Goal: Complete application form: Complete application form

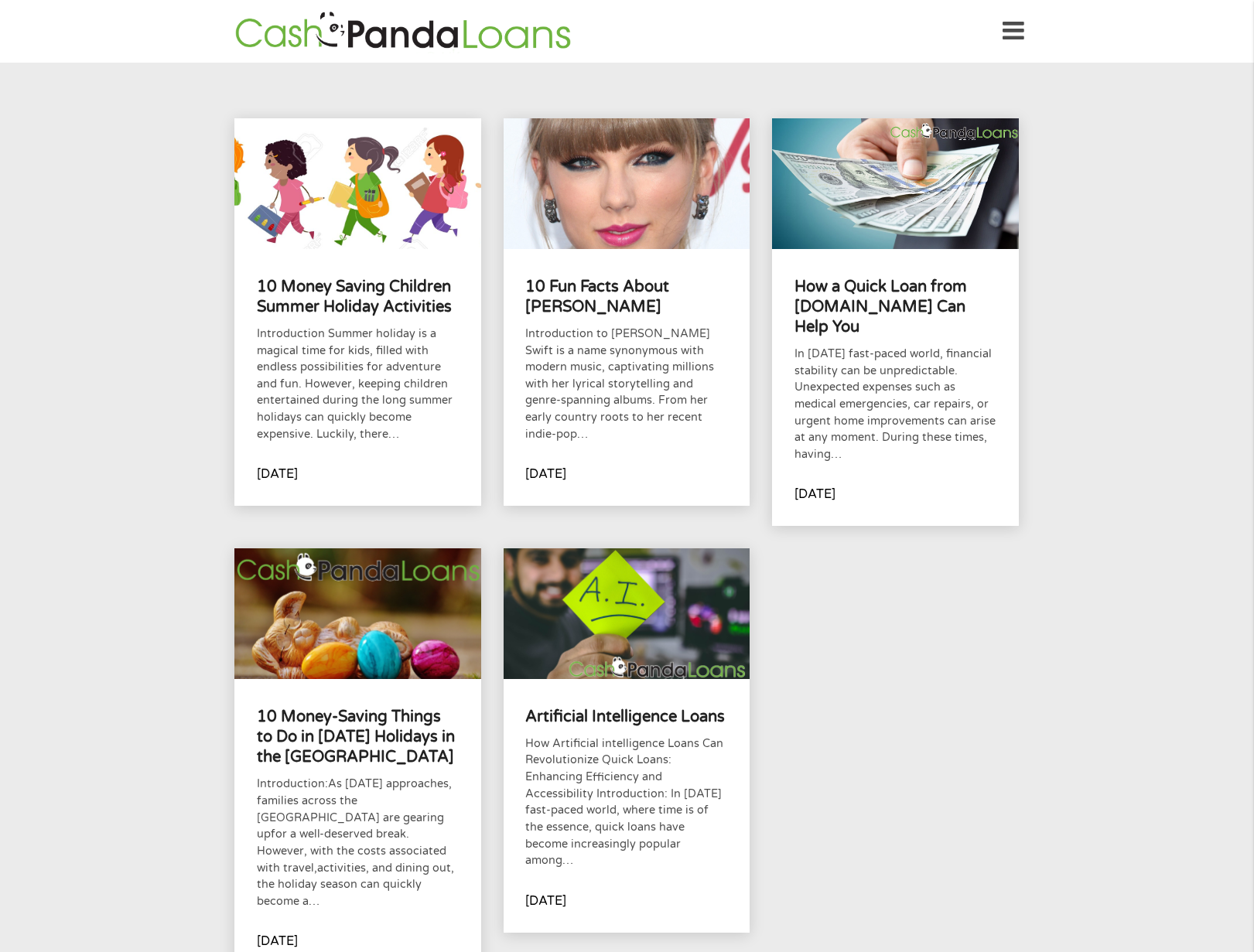
click at [496, 38] on img at bounding box center [403, 31] width 345 height 44
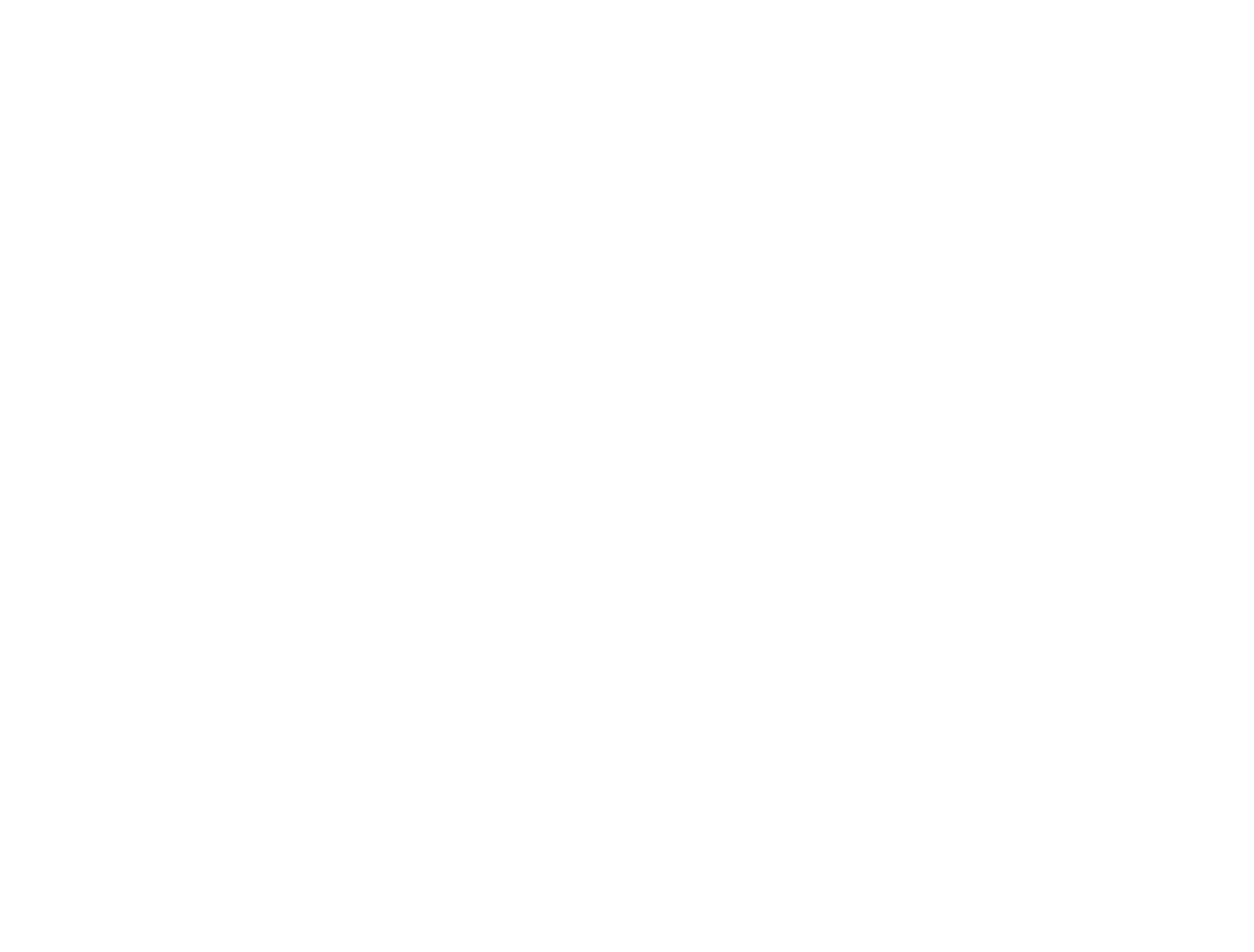
click at [0, 0] on html at bounding box center [0, 0] width 0 height 0
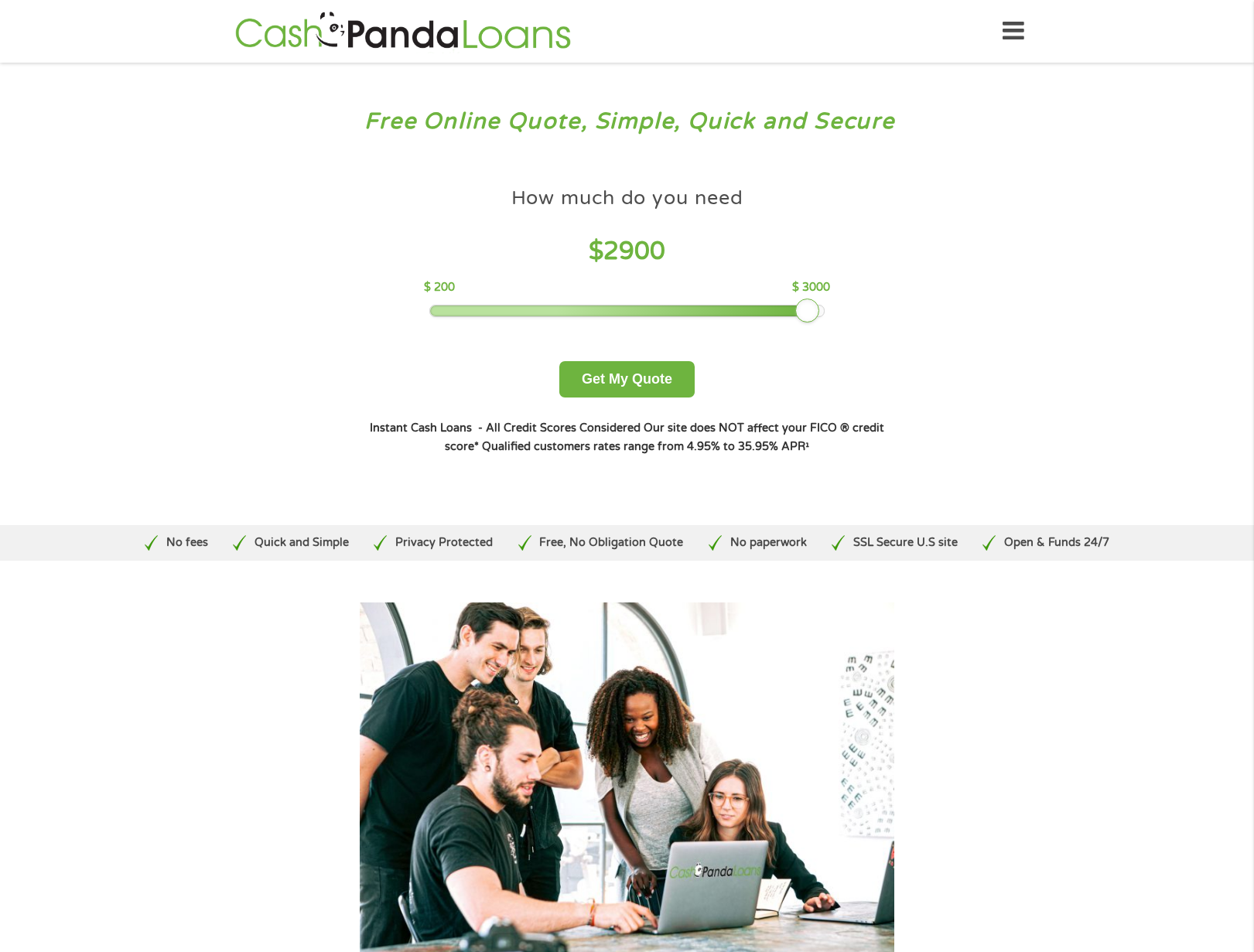
click at [814, 313] on div at bounding box center [627, 311] width 393 height 11
drag, startPoint x: 814, startPoint y: 313, endPoint x: 860, endPoint y: 314, distance: 46.0
click at [860, 314] on div "How much do you need $ 3000 $ 200 $ 3000 Get My Quote" at bounding box center [627, 289] width 542 height 218
click at [614, 381] on button "Get My Quote" at bounding box center [627, 379] width 135 height 36
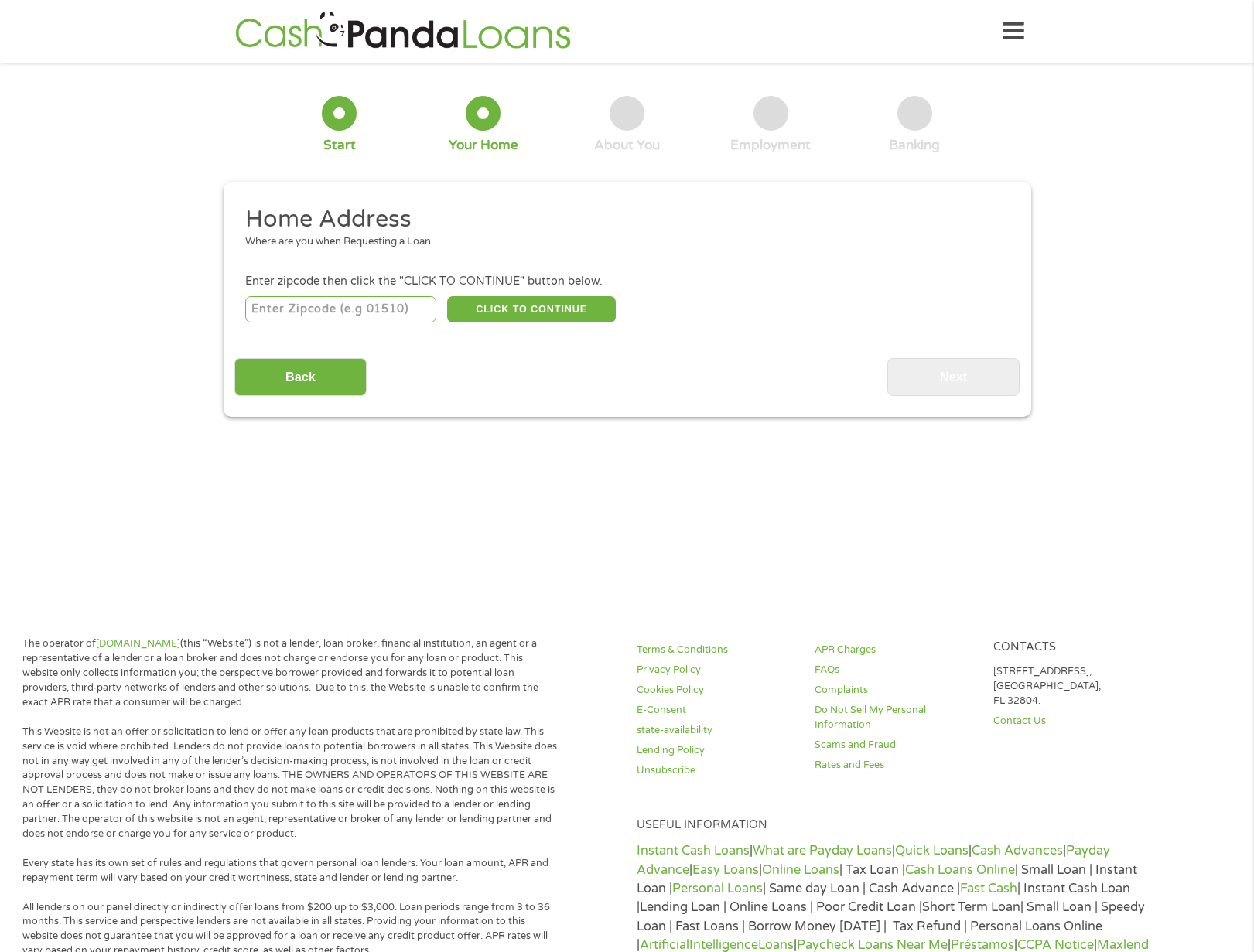
click at [396, 305] on input "number" at bounding box center [341, 309] width 191 height 26
type input "85205"
select select "Arizona"
click at [537, 306] on button "CLICK TO CONTINUE" at bounding box center [532, 309] width 169 height 26
type input "85205"
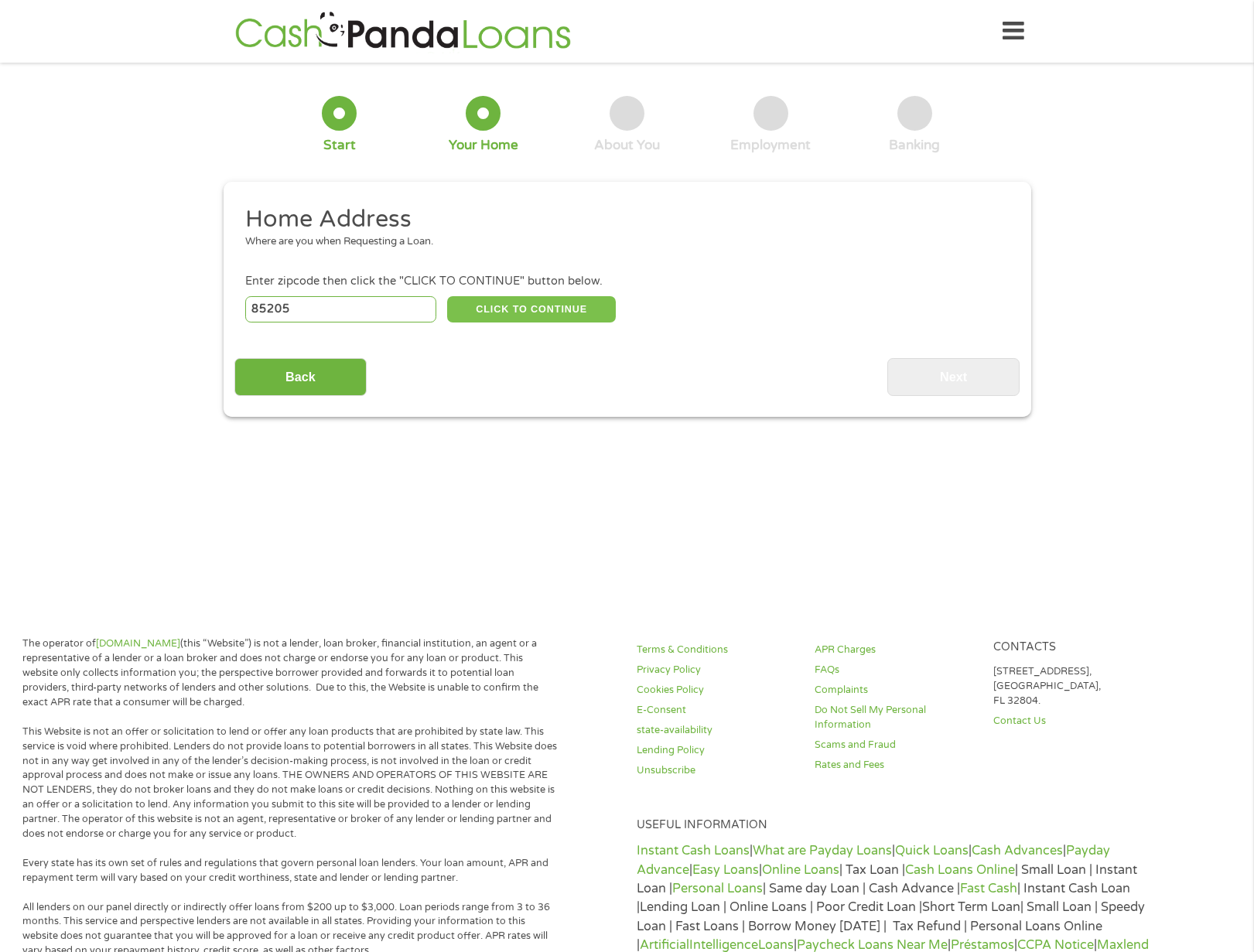
type input "Mesa"
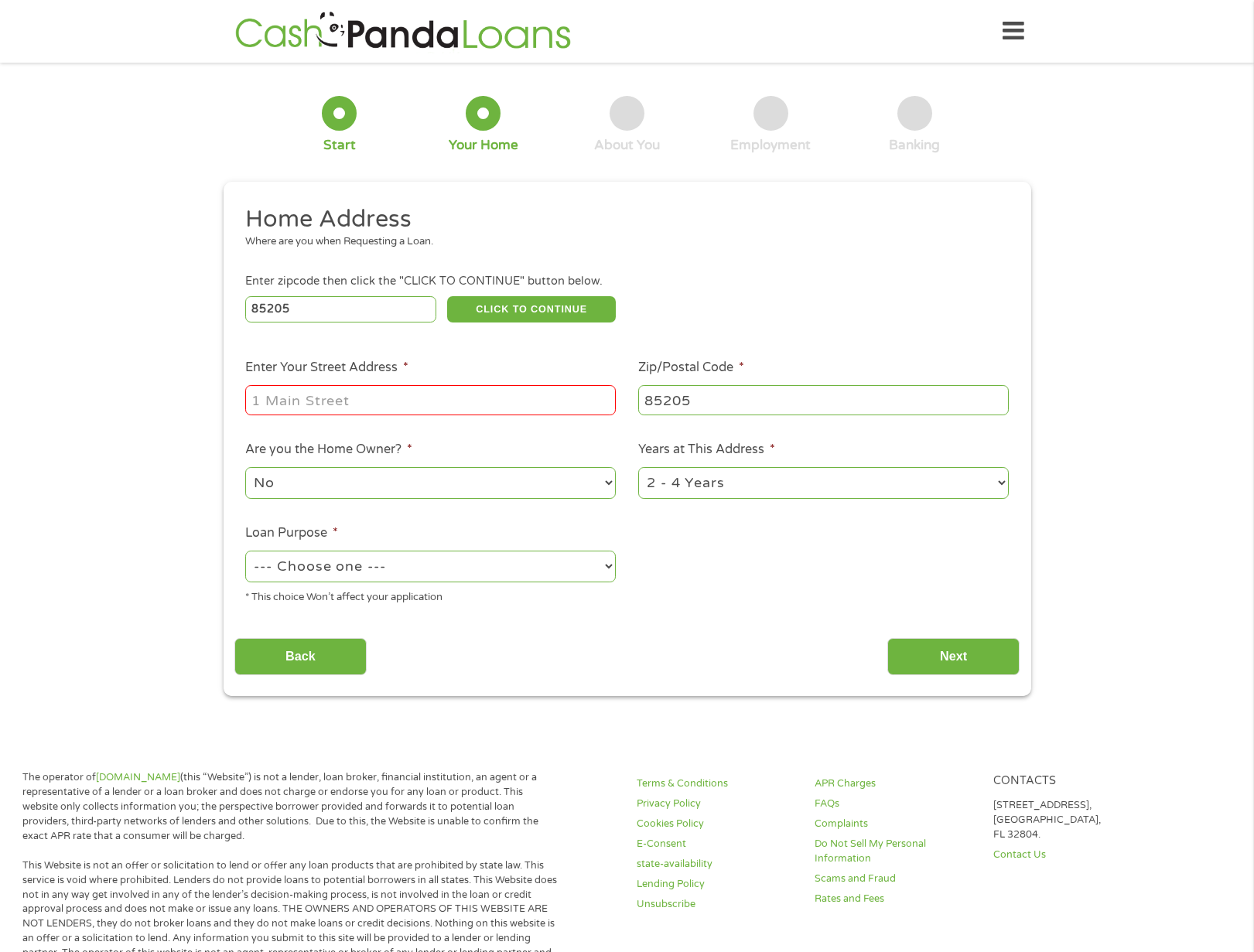
click at [328, 402] on input "Enter Your Street Address *" at bounding box center [430, 399] width 370 height 30
type input "6134 East Ensenada Street"
click at [367, 570] on select "--- Choose one --- Pay Bills Debt Consolidation Home Improvement Major Purchase…" at bounding box center [430, 567] width 370 height 32
select select "paybills"
click at [246, 551] on select "--- Choose one --- Pay Bills Debt Consolidation Home Improvement Major Purchase…" at bounding box center [430, 567] width 370 height 32
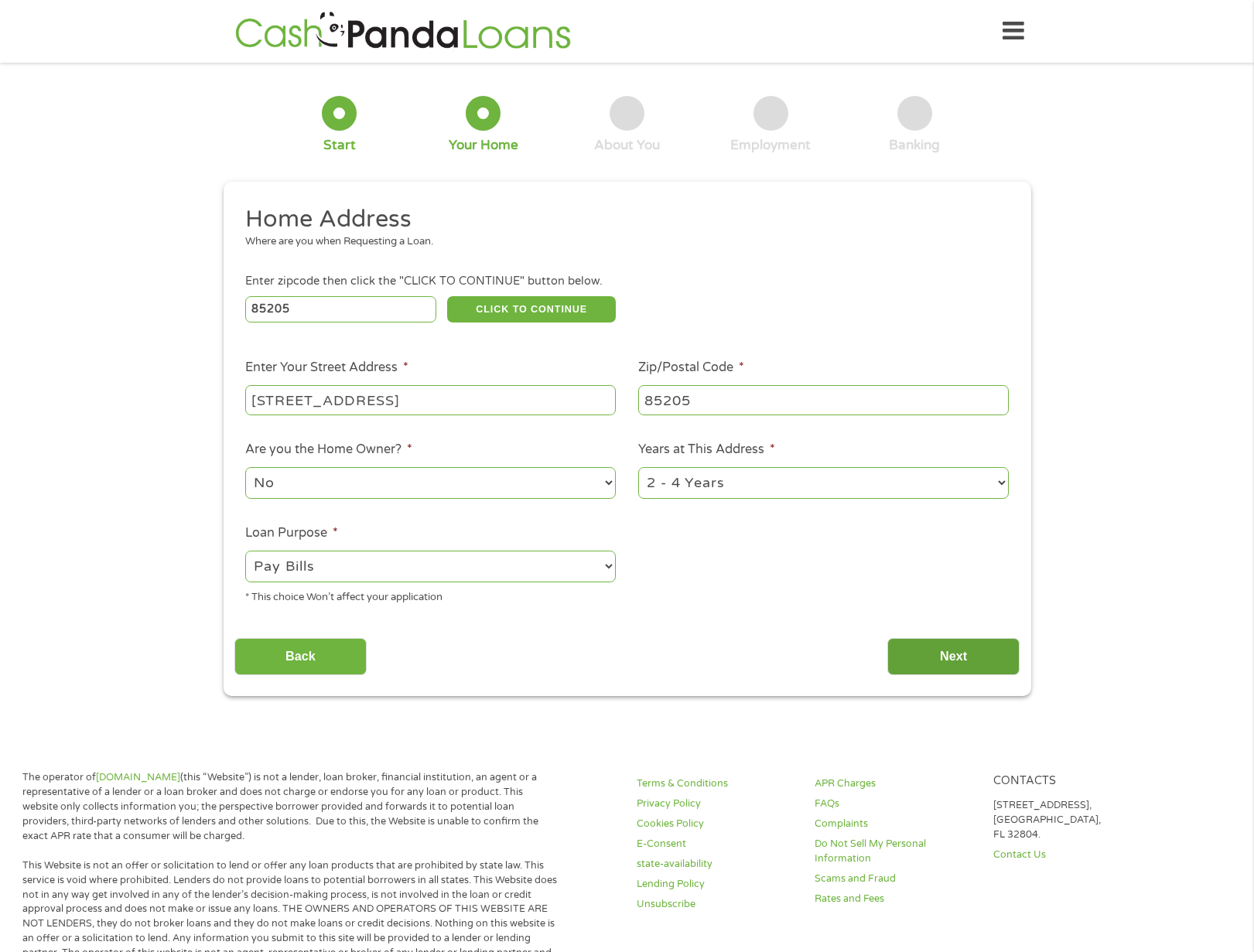
click at [971, 662] on input "Next" at bounding box center [953, 657] width 132 height 38
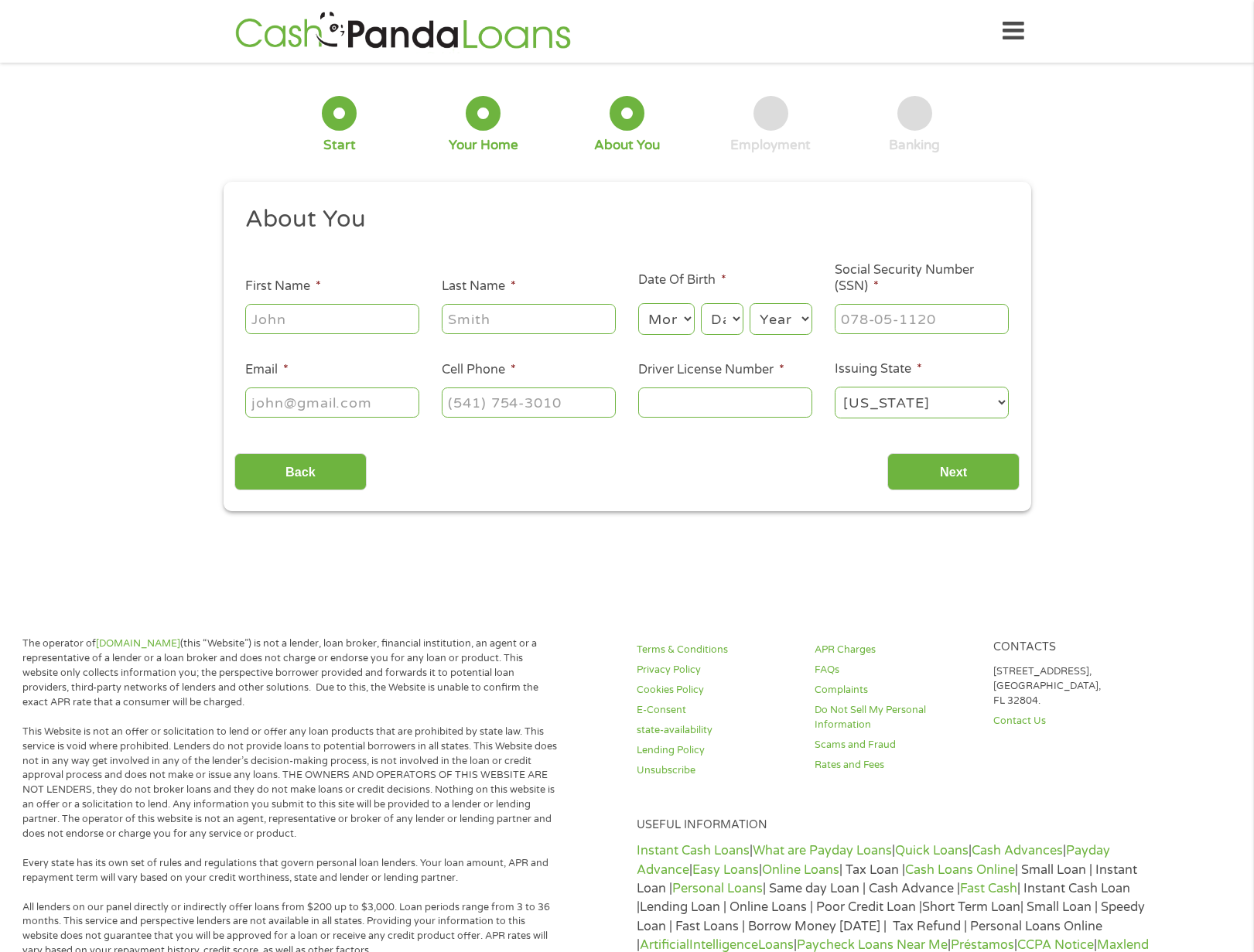
scroll to position [6, 6]
click at [307, 321] on input "First Name *" at bounding box center [332, 318] width 174 height 30
type input "Tammy"
type input "Williams"
type input "bambamw.tsib@gmail.com"
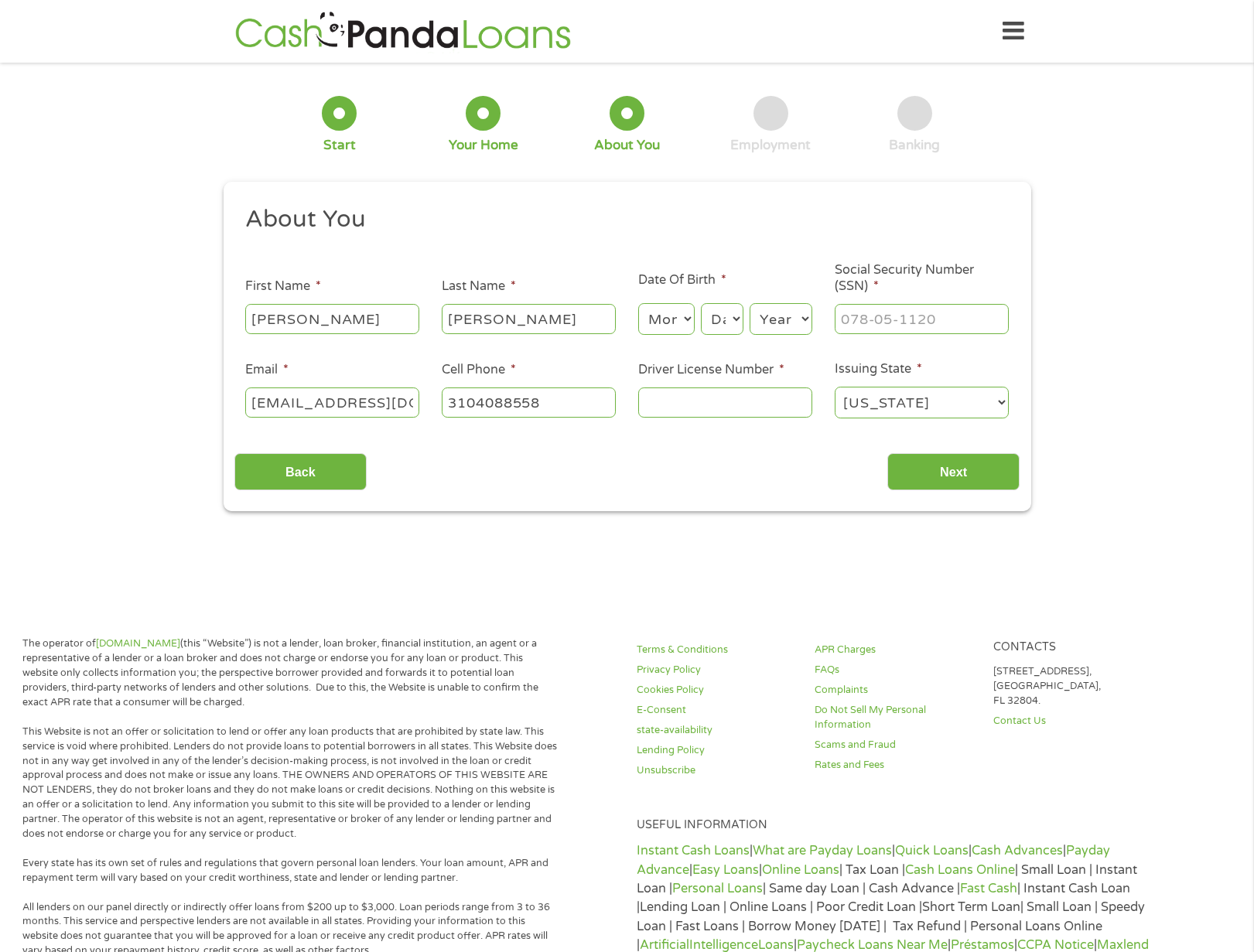
type input "(310) 408-8558"
click at [673, 317] on select "Month 1 2 3 4 5 6 7 8 9 10 11 12" at bounding box center [666, 319] width 57 height 32
select select "3"
click at [638, 304] on select "Month 1 2 3 4 5 6 7 8 9 10 11 12" at bounding box center [666, 319] width 57 height 32
click at [719, 316] on select "Day 1 2 3 4 5 6 7 8 9 10 11 12 13 14 15 16 17 18 19 20 21 22 23 24 25 26 27 28 …" at bounding box center [721, 319] width 41 height 32
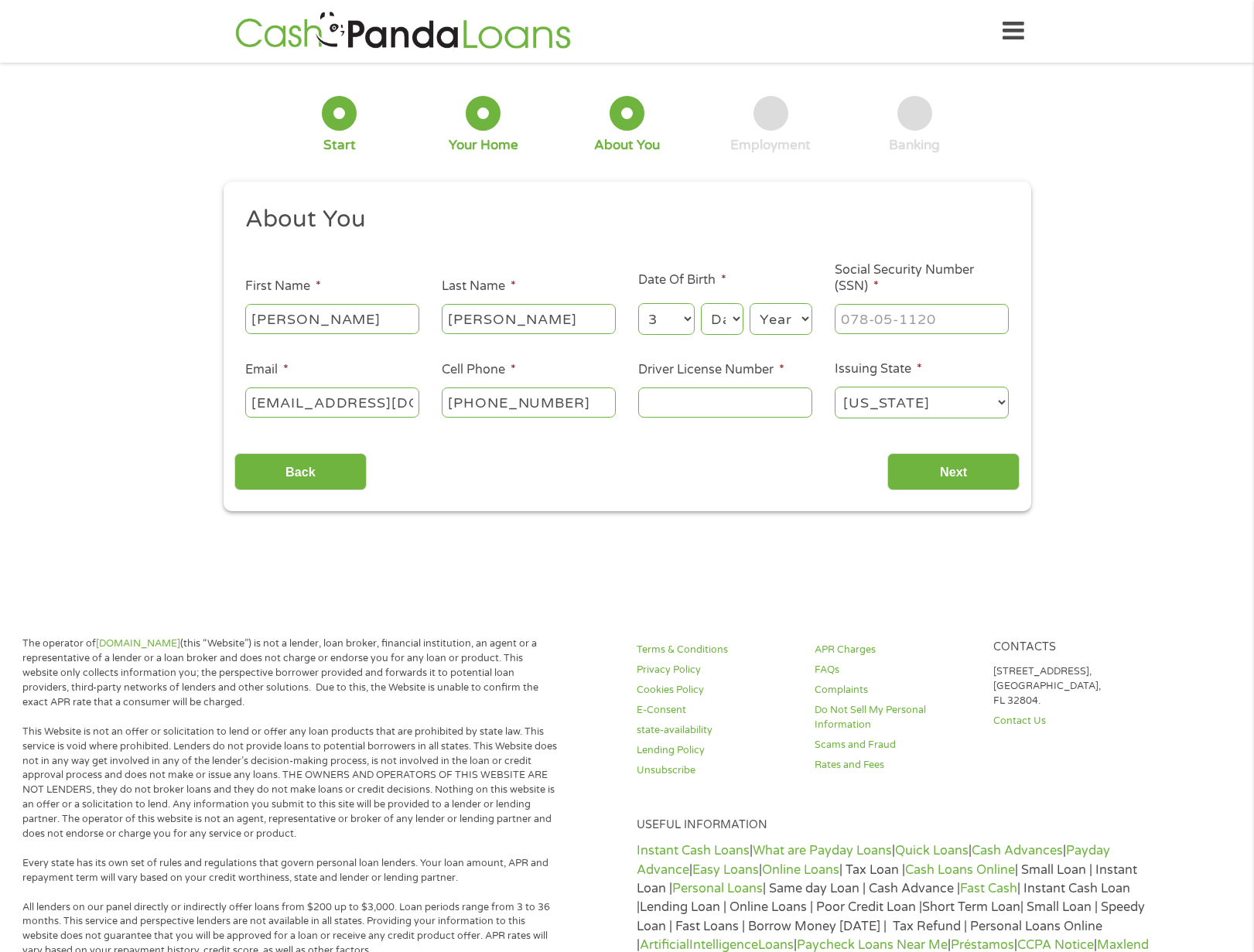
select select "30"
click at [700, 304] on select "Day 1 2 3 4 5 6 7 8 9 10 11 12 13 14 15 16 17 18 19 20 21 22 23 24 25 26 27 28 …" at bounding box center [721, 319] width 41 height 32
click at [808, 328] on select "Year 2007 2006 2005 2004 2003 2002 2001 2000 1999 1998 1997 1996 1995 1994 1993…" at bounding box center [781, 319] width 62 height 32
select select "1964"
click at [749, 304] on select "Year 2007 2006 2005 2004 2003 2002 2001 2000 1999 1998 1997 1996 1995 1994 1993…" at bounding box center [781, 319] width 62 height 32
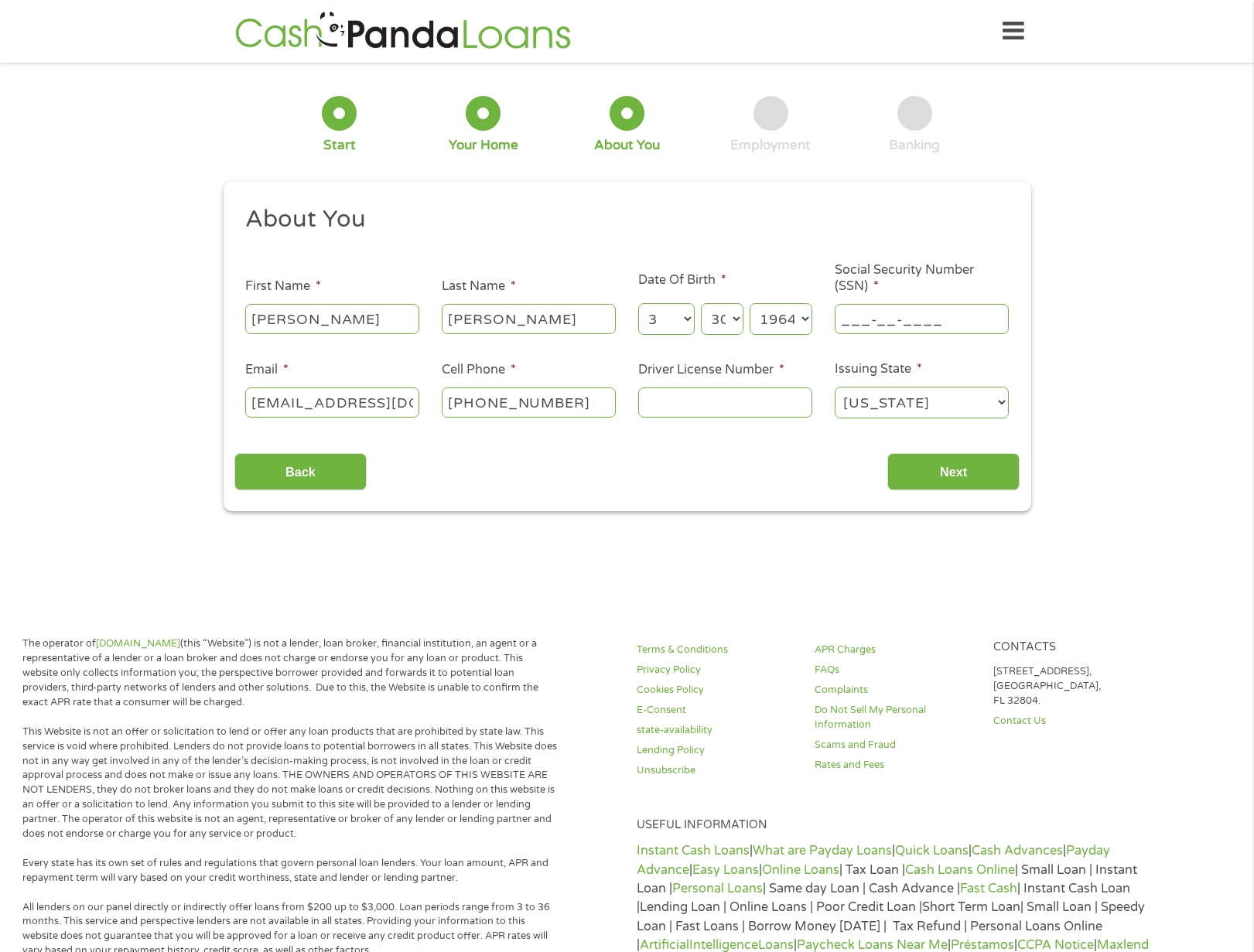
click at [912, 314] on input "___-__-____" at bounding box center [922, 318] width 174 height 30
type input "576-11-7638"
click at [324, 403] on input "bambamw.tsib@gmail.com" at bounding box center [332, 402] width 174 height 30
type input "bambamttw@gmail.com"
click at [694, 404] on input "Driver License Number *" at bounding box center [725, 402] width 174 height 30
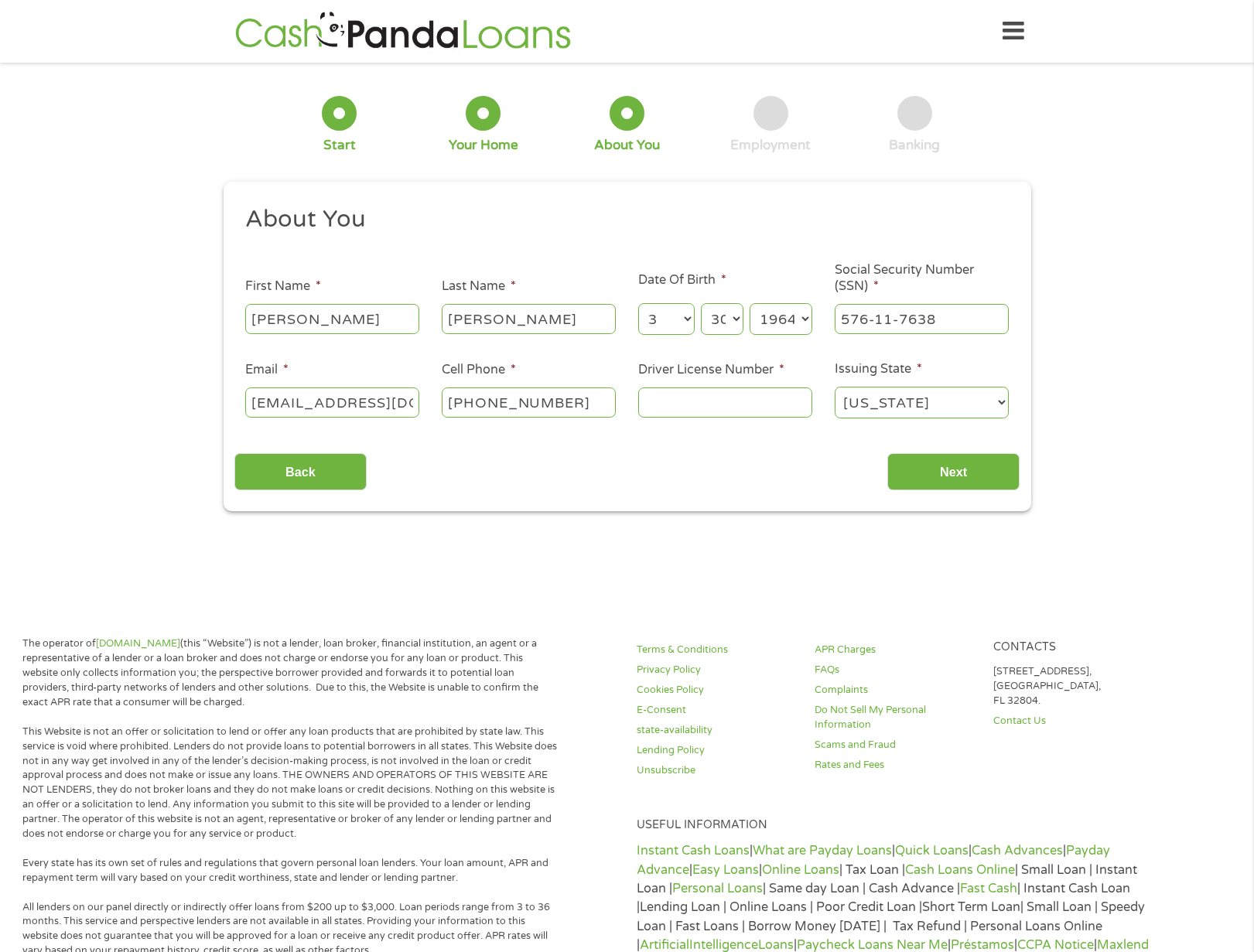
paste input "d"
type input "d"
type input "D10506431"
click at [975, 472] on input "Next" at bounding box center [953, 472] width 132 height 38
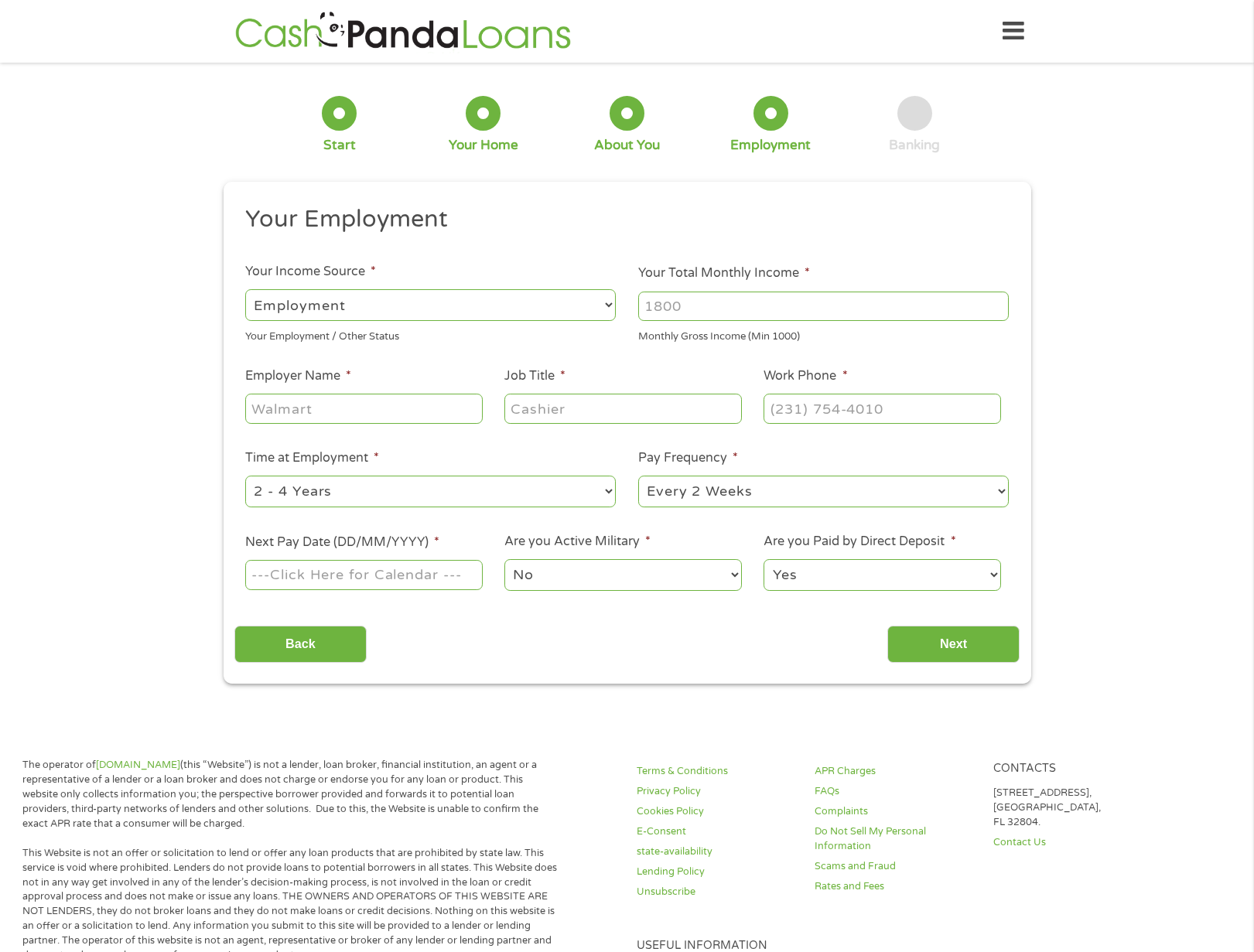
click at [787, 303] on input "Your Total Monthly Income *" at bounding box center [823, 306] width 370 height 30
type input "2800"
click at [419, 412] on input "Employer Name *" at bounding box center [364, 408] width 236 height 30
type input "Liberty Wear"
click at [631, 408] on input "Job Title *" at bounding box center [623, 408] width 236 height 30
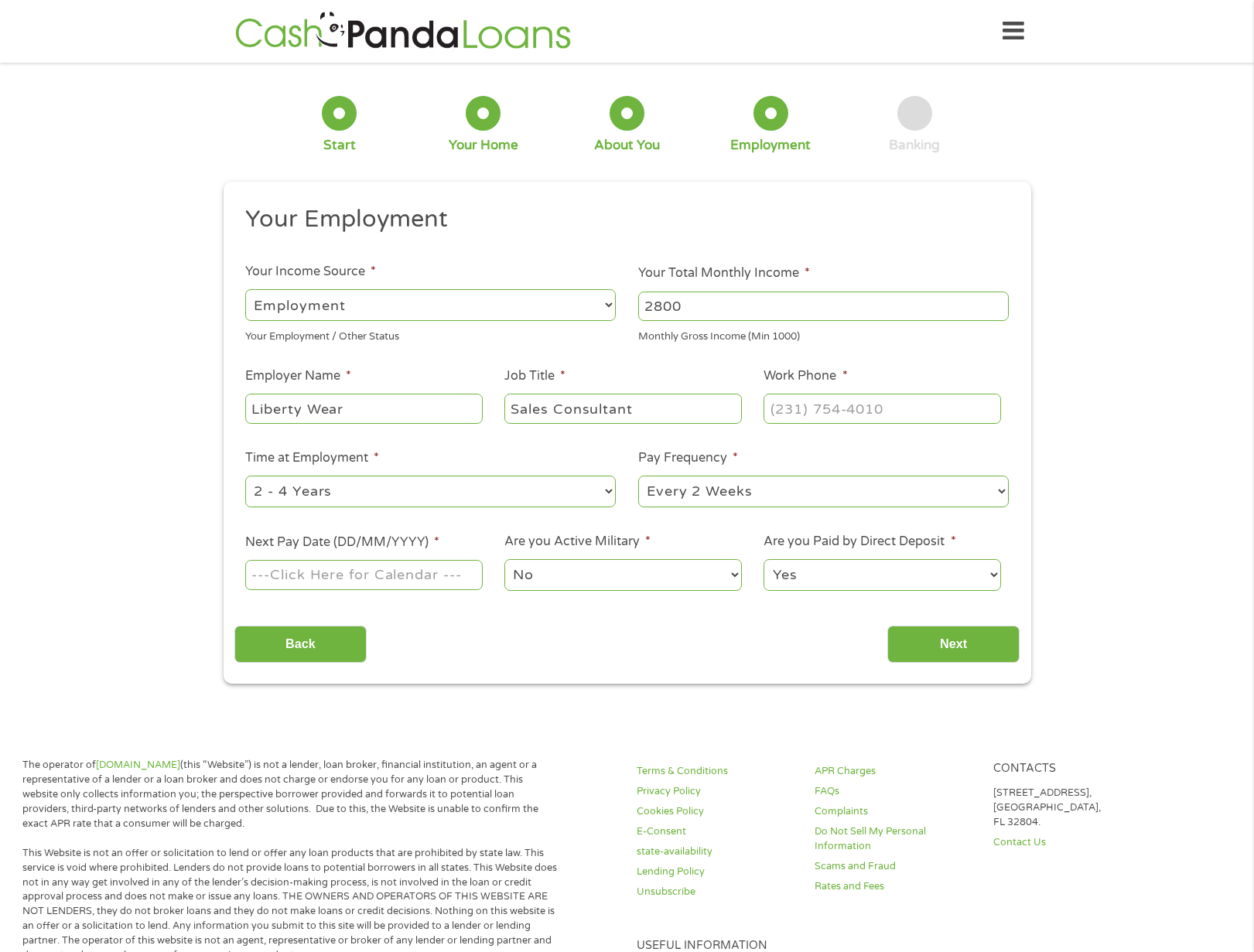
type input "Sales Consultant"
type input "(___) ___-____"
click at [819, 414] on input "(___) ___-____" at bounding box center [882, 408] width 236 height 30
paste input "9"
type input "(937) 550-9466"
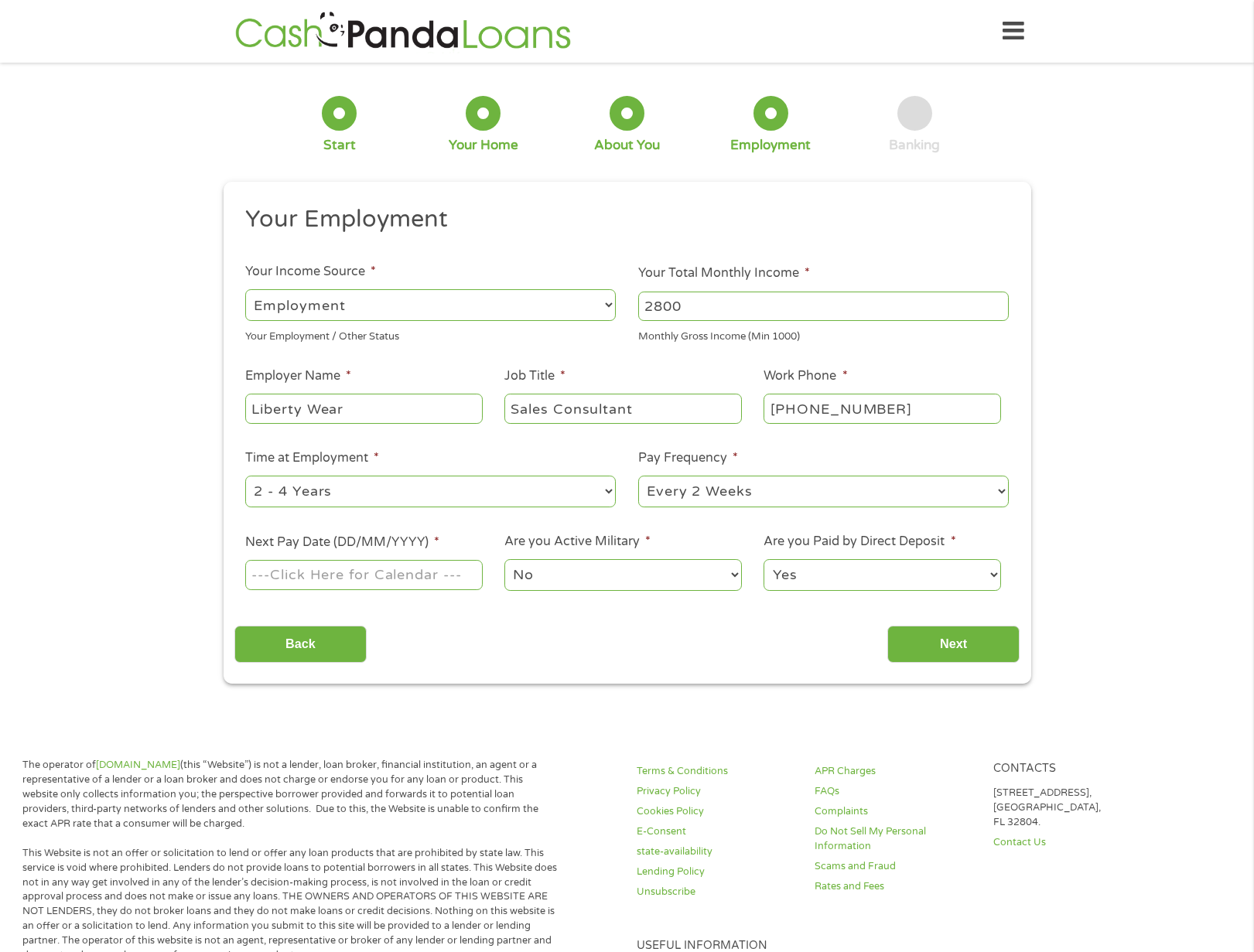
click at [533, 488] on select "--- Choose one --- 1 Year or less 1 - 2 Years 2 - 4 Years Over 4 Years" at bounding box center [430, 492] width 370 height 32
select select "12months"
click at [246, 476] on select "--- Choose one --- 1 Year or less 1 - 2 Years 2 - 4 Years Over 4 Years" at bounding box center [430, 492] width 370 height 32
click at [775, 495] on select "--- Choose one --- Every 2 Weeks Every Week Monthly Semi-Monthly" at bounding box center [823, 492] width 370 height 32
select select "monthly"
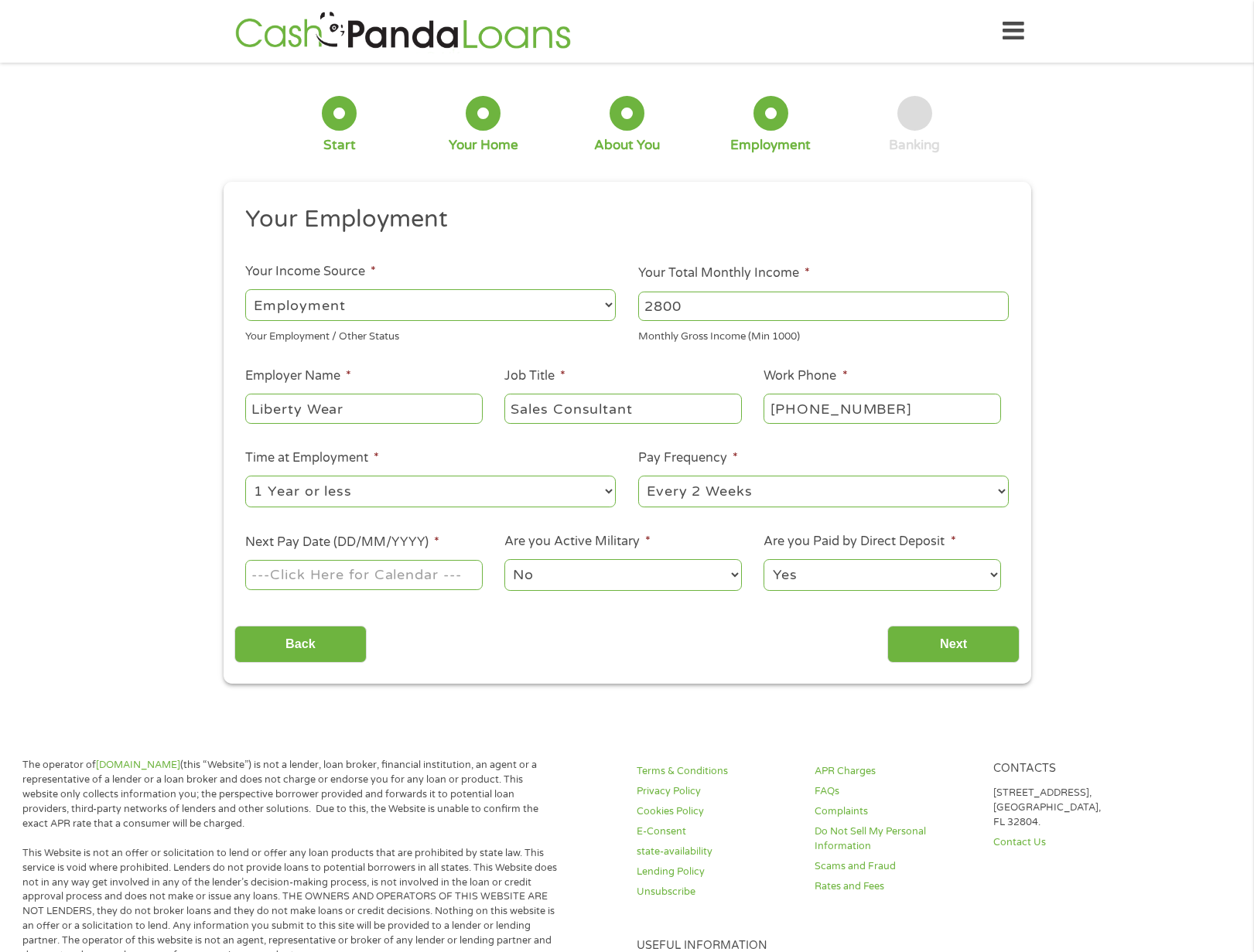
click at [638, 476] on select "--- Choose one --- Every 2 Weeks Every Week Monthly Semi-Monthly" at bounding box center [823, 492] width 370 height 32
click at [379, 578] on body "Home Get Loan Offer How it works FAQs Blog Cash Loans Quick Loans Online Loans …" at bounding box center [627, 894] width 1254 height 1788
click at [379, 578] on input "Next Pay Date (DD/MM/YYYY) *" at bounding box center [364, 575] width 236 height 30
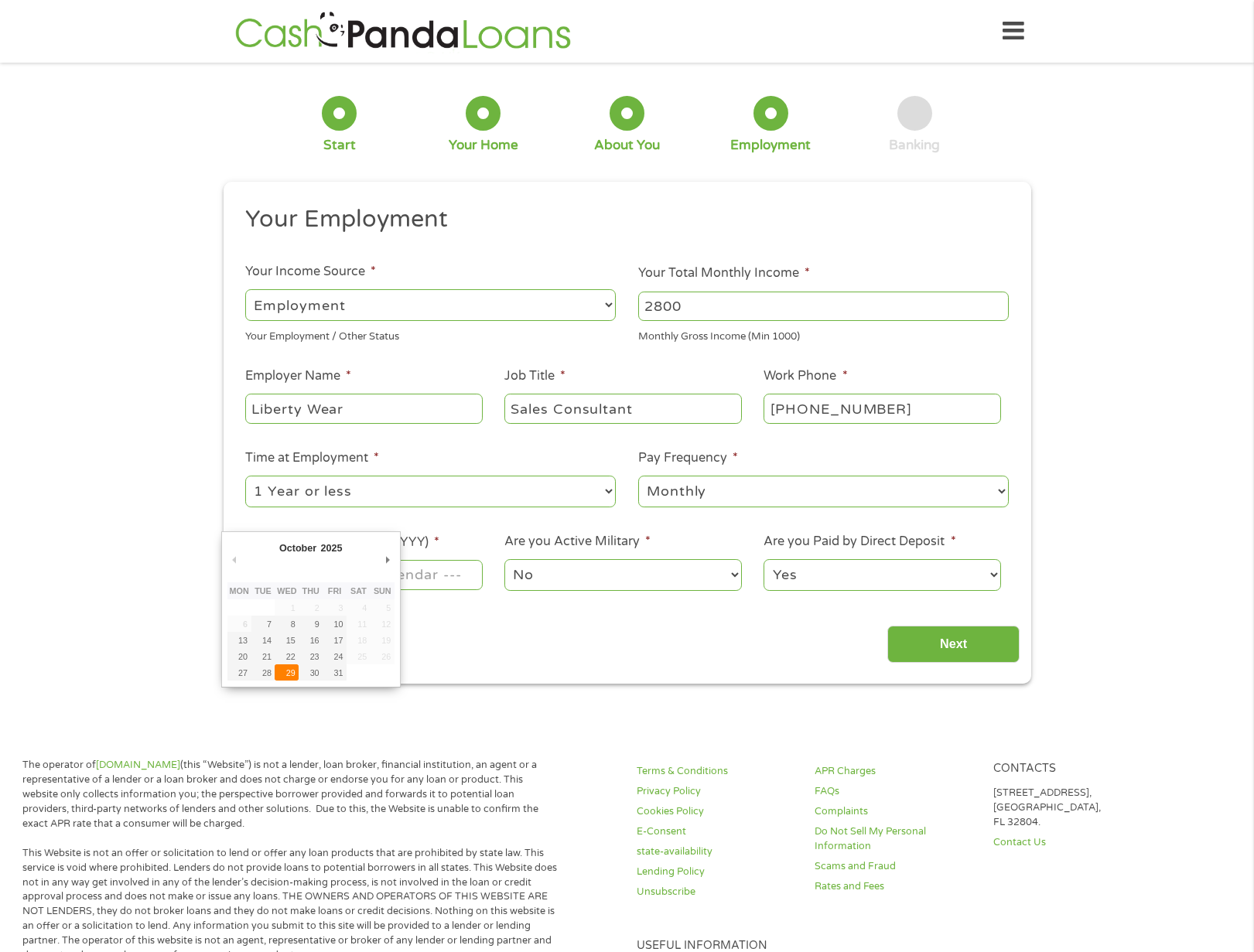
type input "29/10/2025"
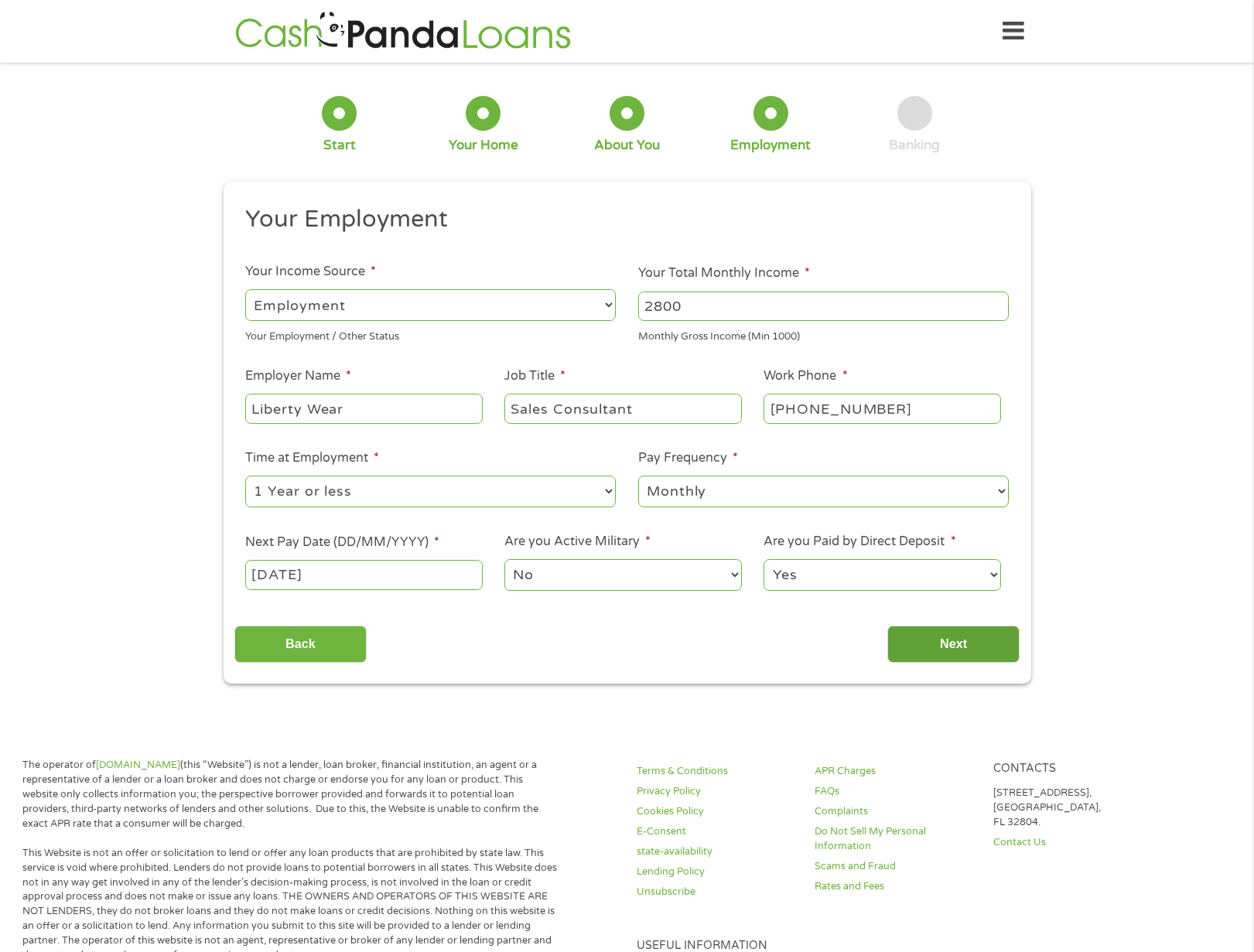
click at [970, 645] on input "Next" at bounding box center [953, 644] width 132 height 38
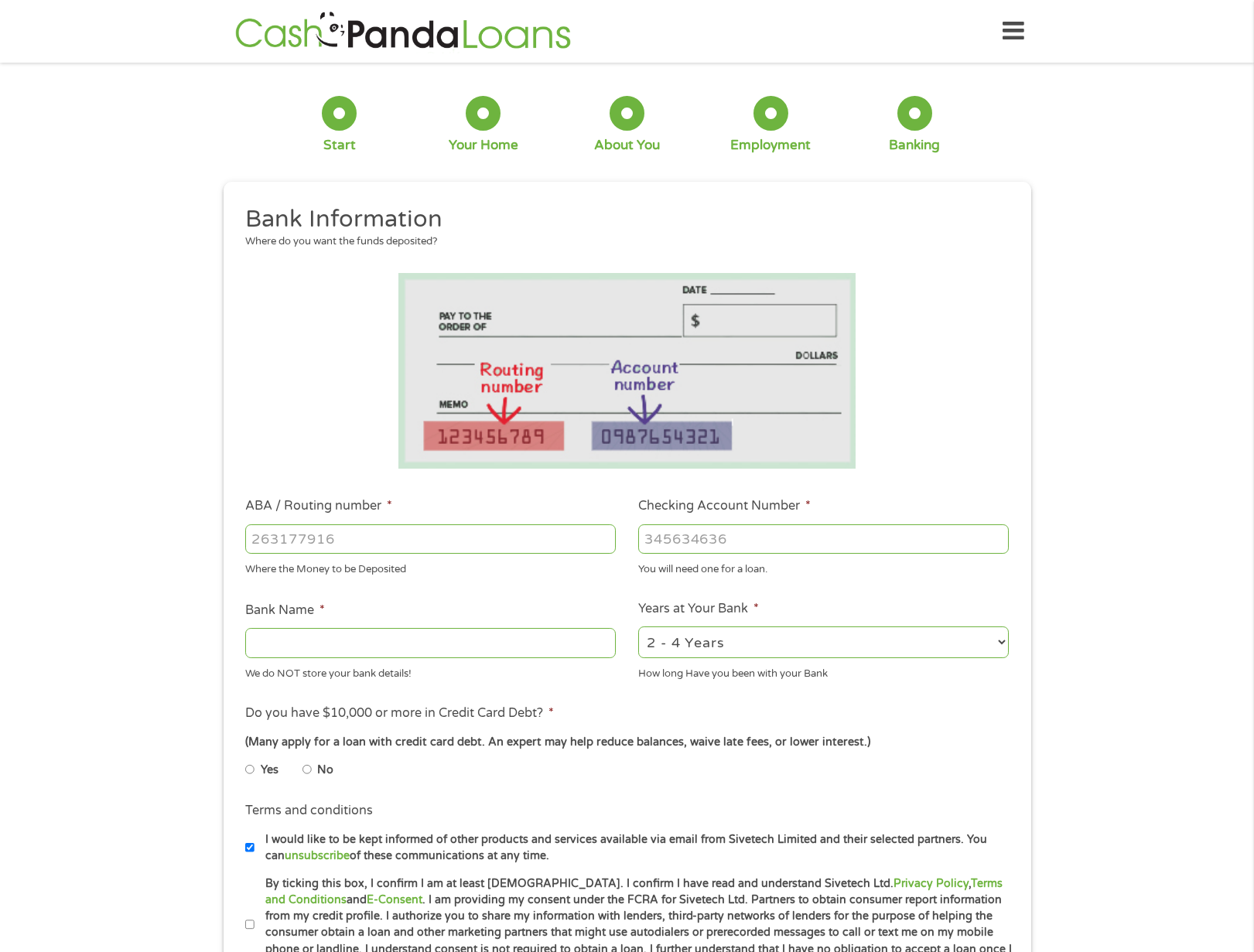
click at [336, 534] on input "ABA / Routing number *" at bounding box center [430, 538] width 370 height 30
type input "322271627"
type input "JP MORGAN CHASE BANK NA"
type input "322271627"
click at [810, 535] on input "Checking Account Number *" at bounding box center [823, 538] width 370 height 30
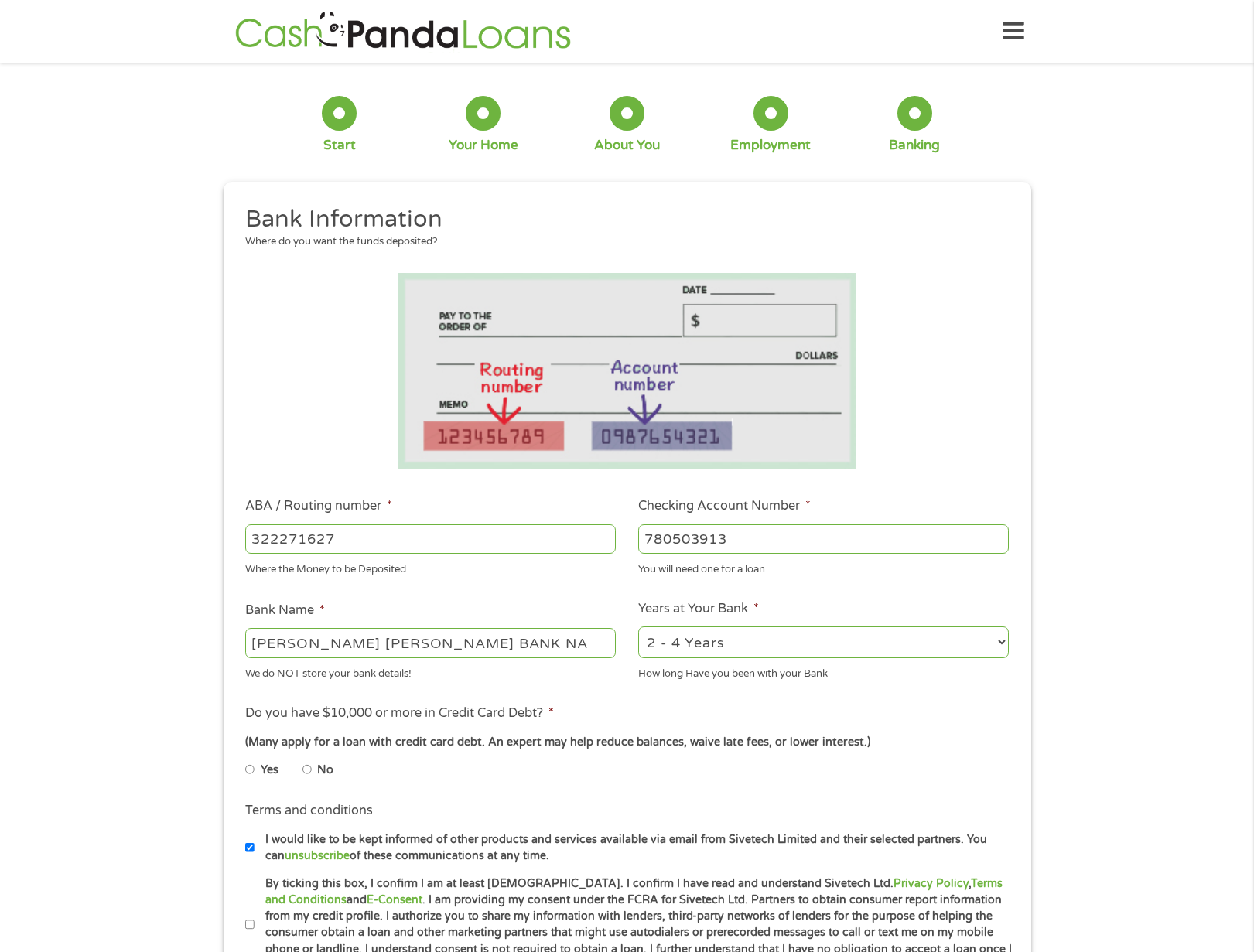
type input "780503913"
click at [772, 642] on select "2 - 4 Years 6 - 12 Months 1 - 2 Years Over 4 Years" at bounding box center [823, 642] width 370 height 32
select select "60months"
click at [638, 626] on select "2 - 4 Years 6 - 12 Months 1 - 2 Years Over 4 Years" at bounding box center [823, 642] width 370 height 32
click at [253, 774] on input "Yes" at bounding box center [250, 769] width 9 height 24
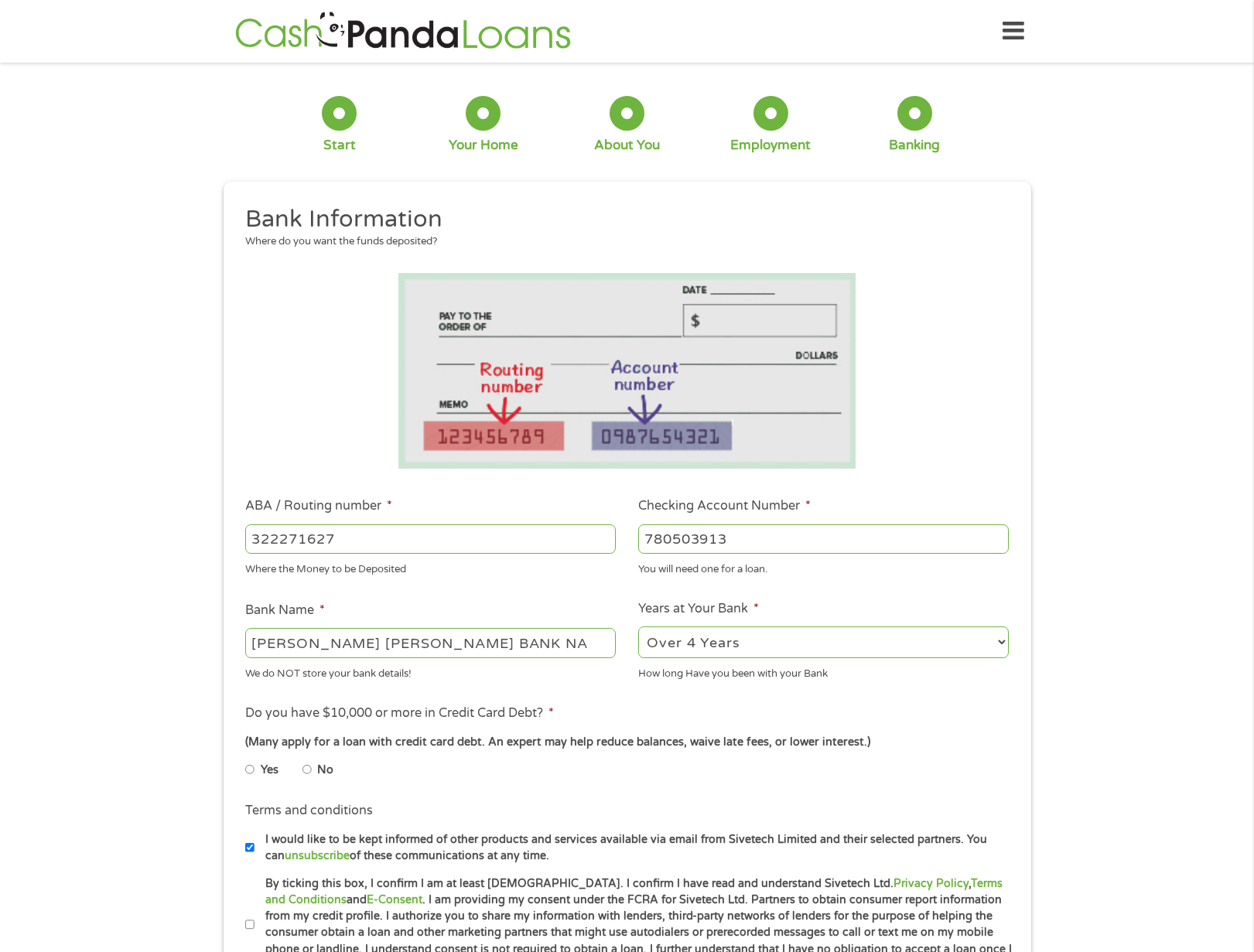
radio input "true"
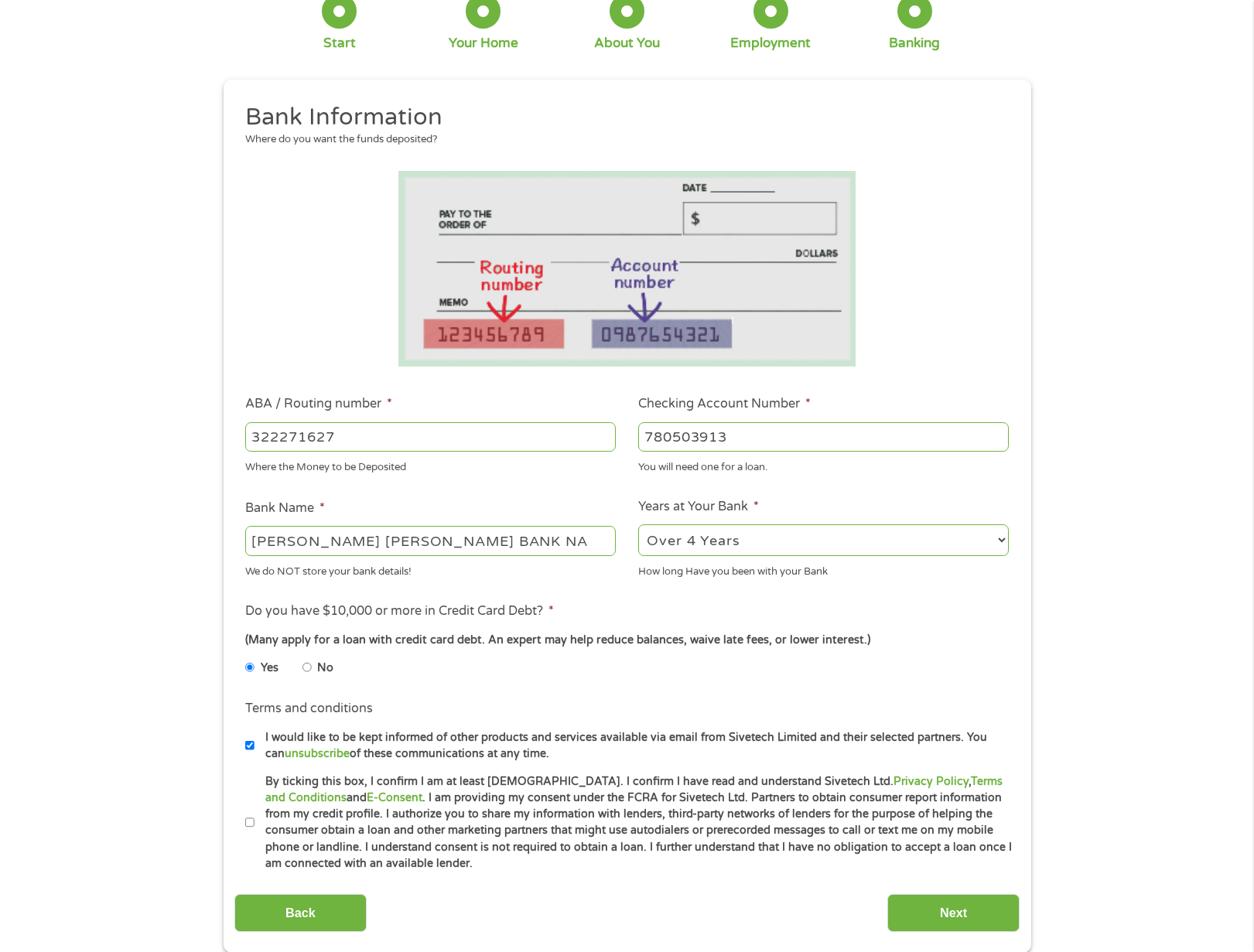
scroll to position [307, 0]
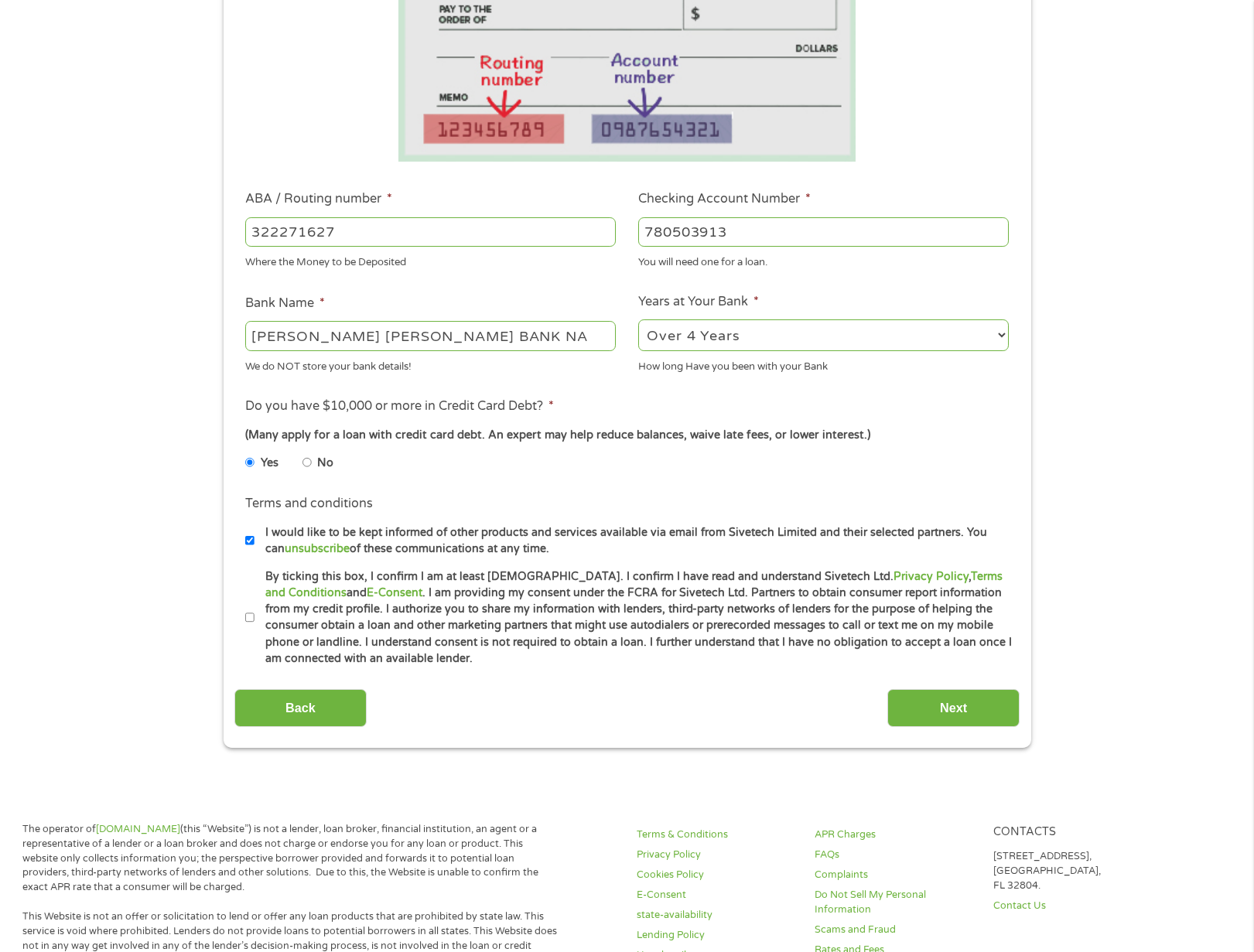
click at [249, 618] on input "By ticking this box, I confirm I am at least 18 years old. I confirm I have rea…" at bounding box center [250, 618] width 9 height 24
checkbox input "true"
click at [944, 707] on input "Next" at bounding box center [953, 708] width 132 height 38
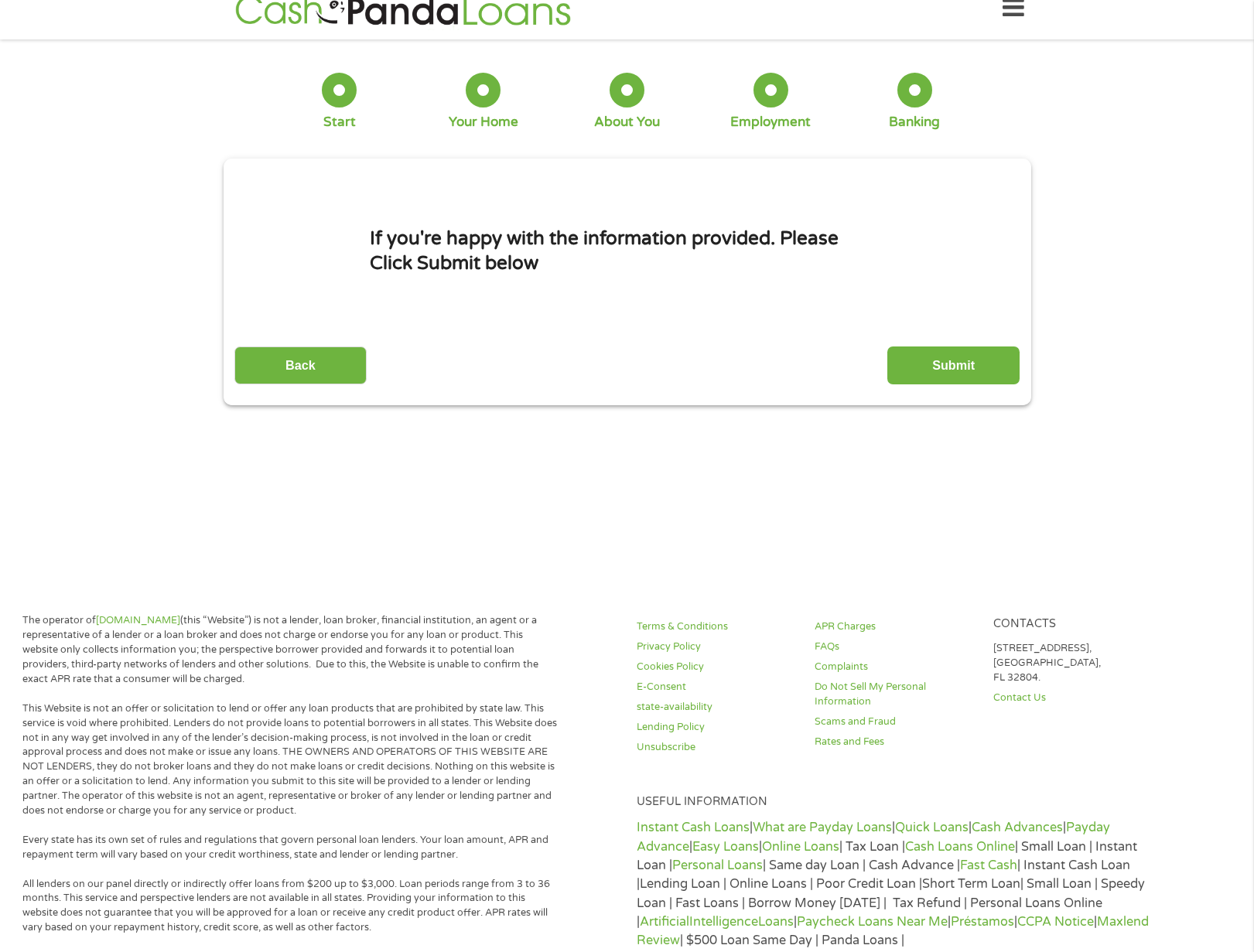
scroll to position [0, 0]
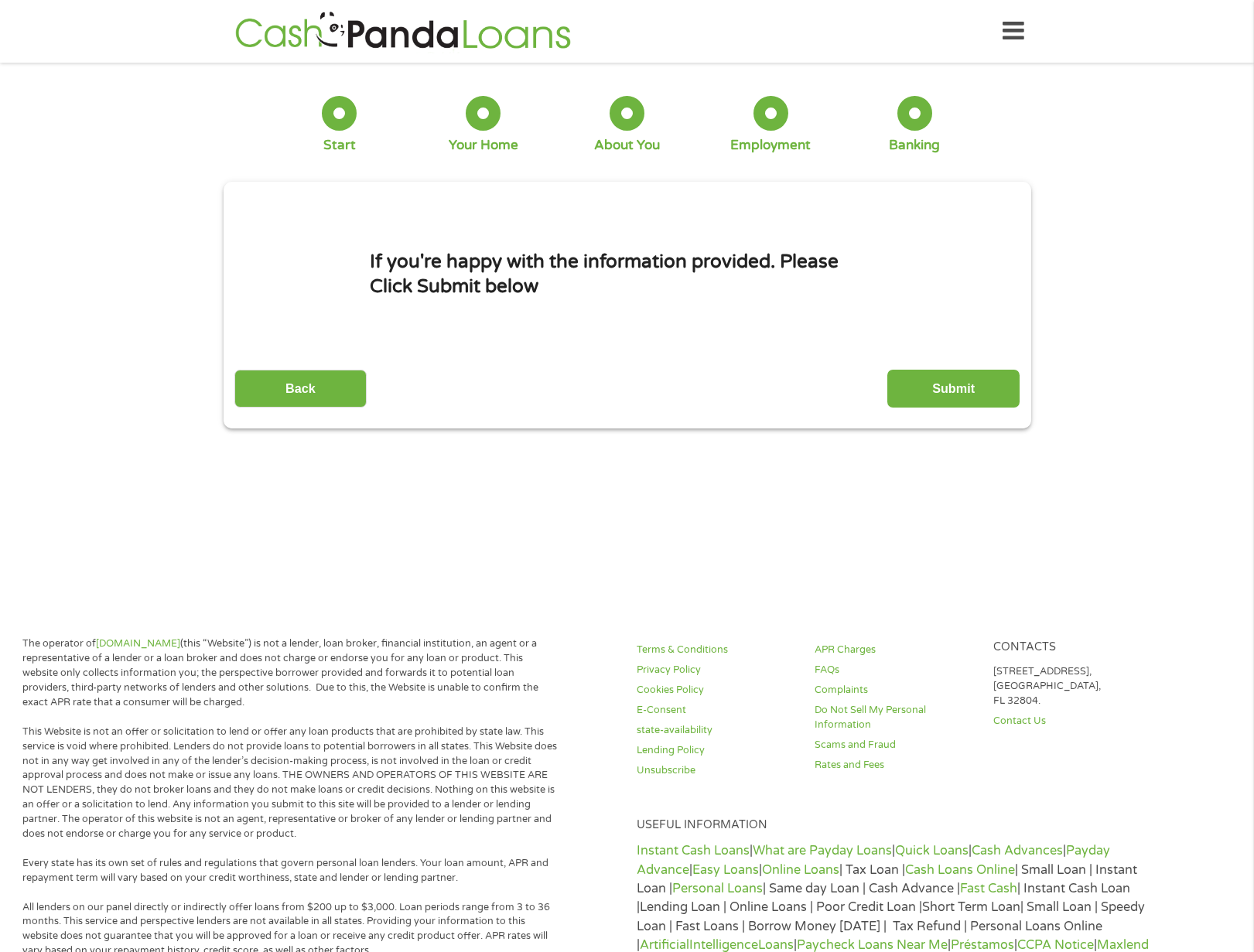
click at [931, 394] on input "Submit" at bounding box center [953, 388] width 132 height 38
